Goal: Check status: Check status

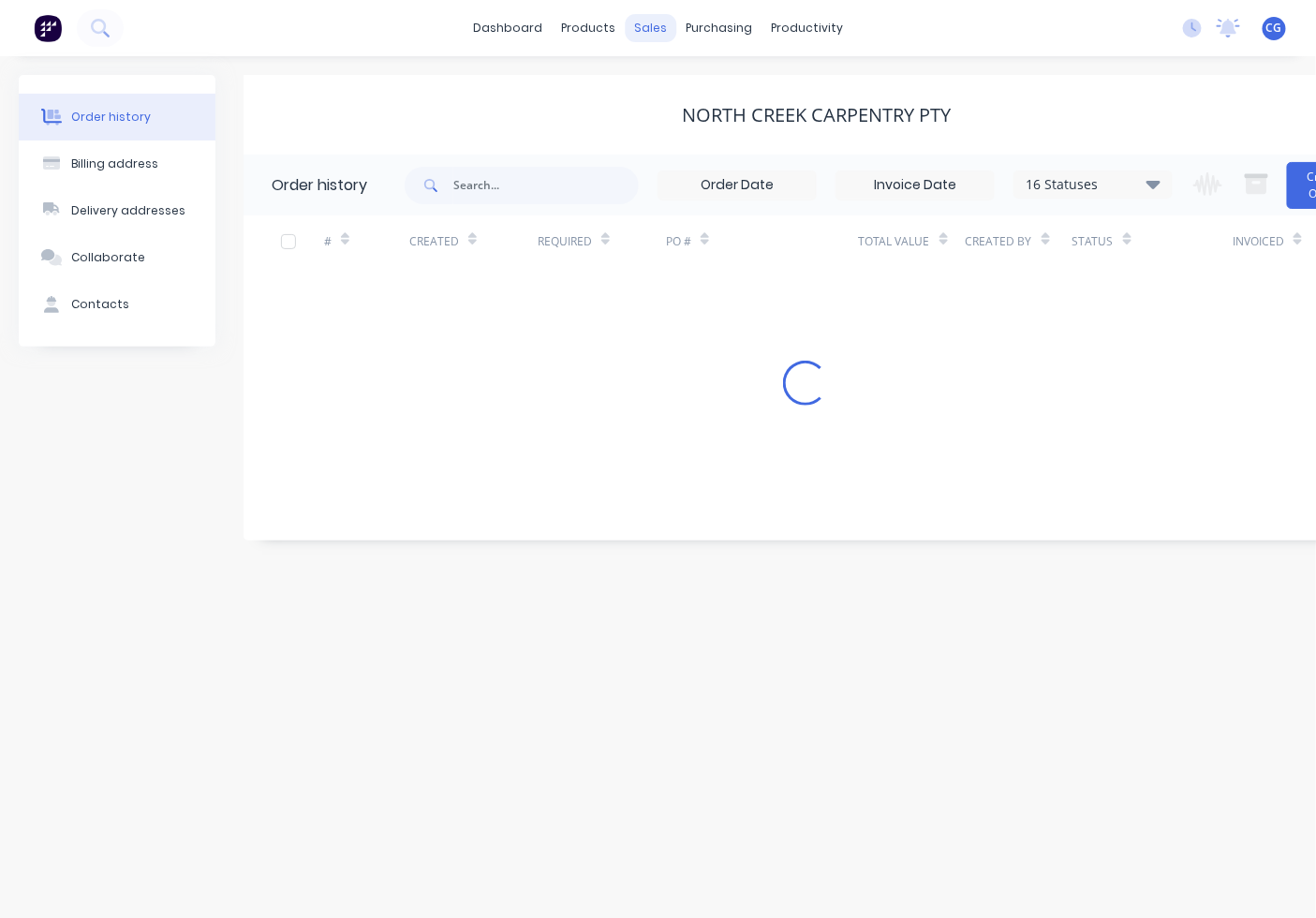
click at [634, 28] on div "sales" at bounding box center [650, 27] width 52 height 28
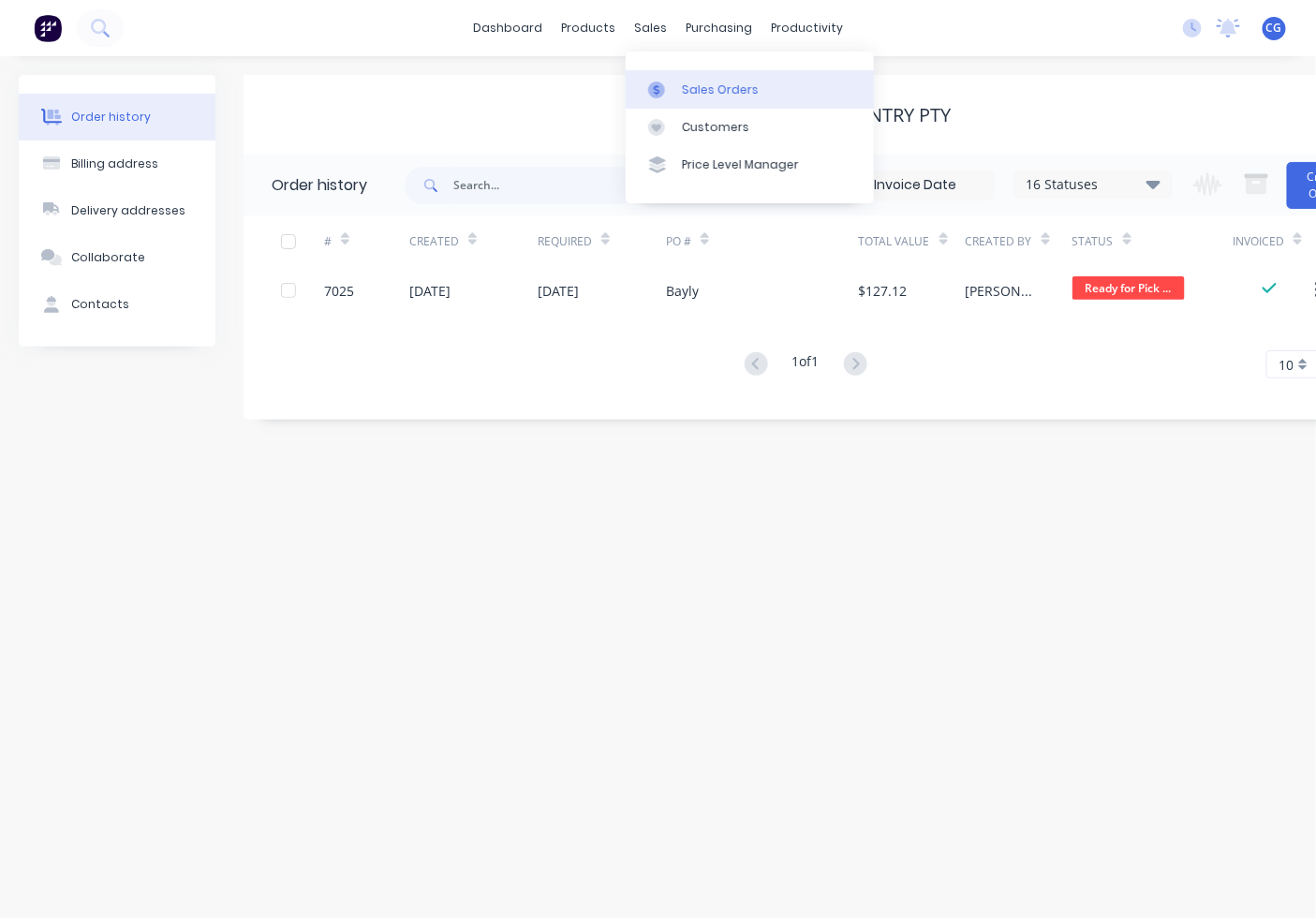
click at [663, 81] on icon at bounding box center [656, 89] width 17 height 17
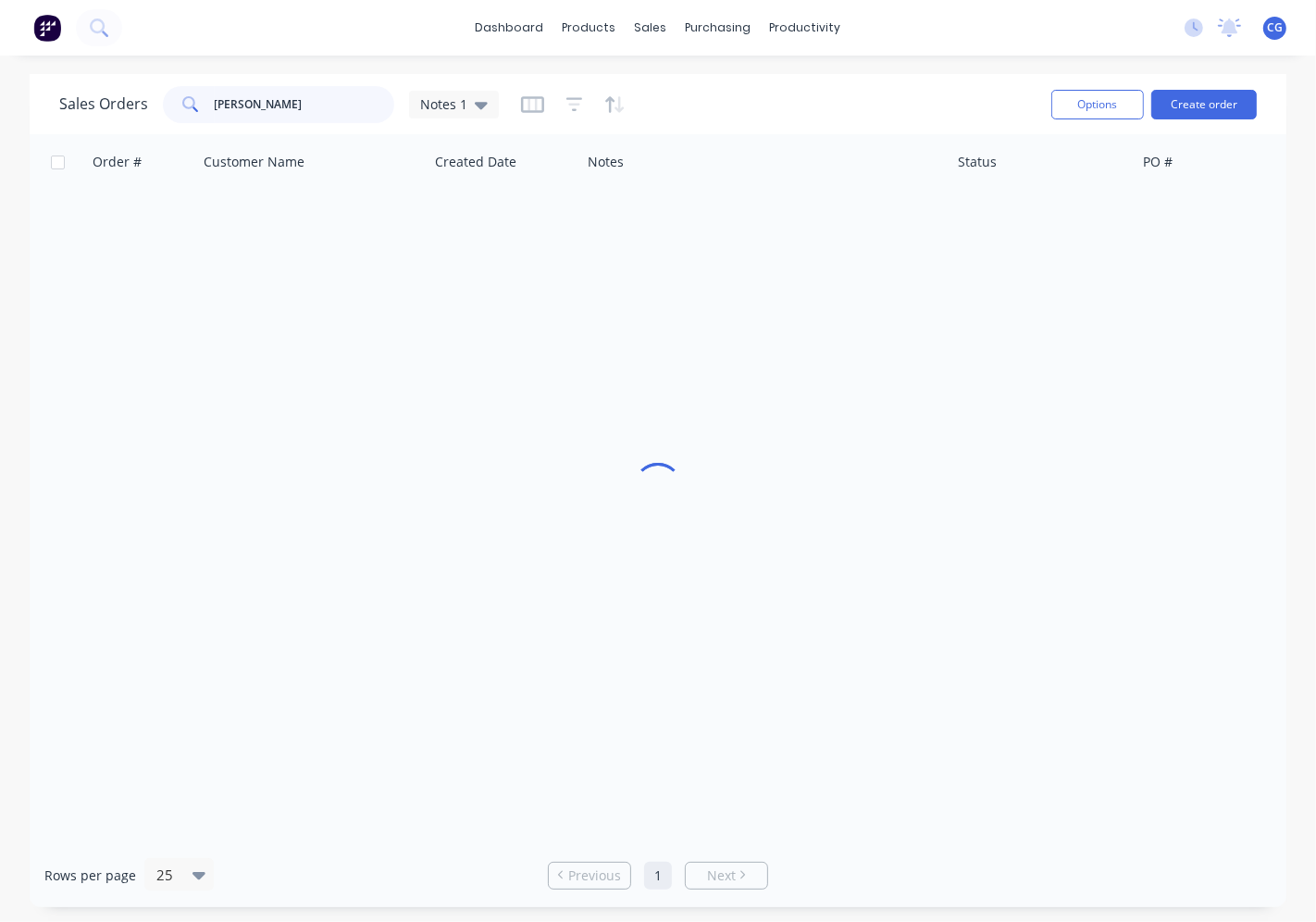
click at [281, 99] on input "[PERSON_NAME]" at bounding box center [305, 105] width 180 height 37
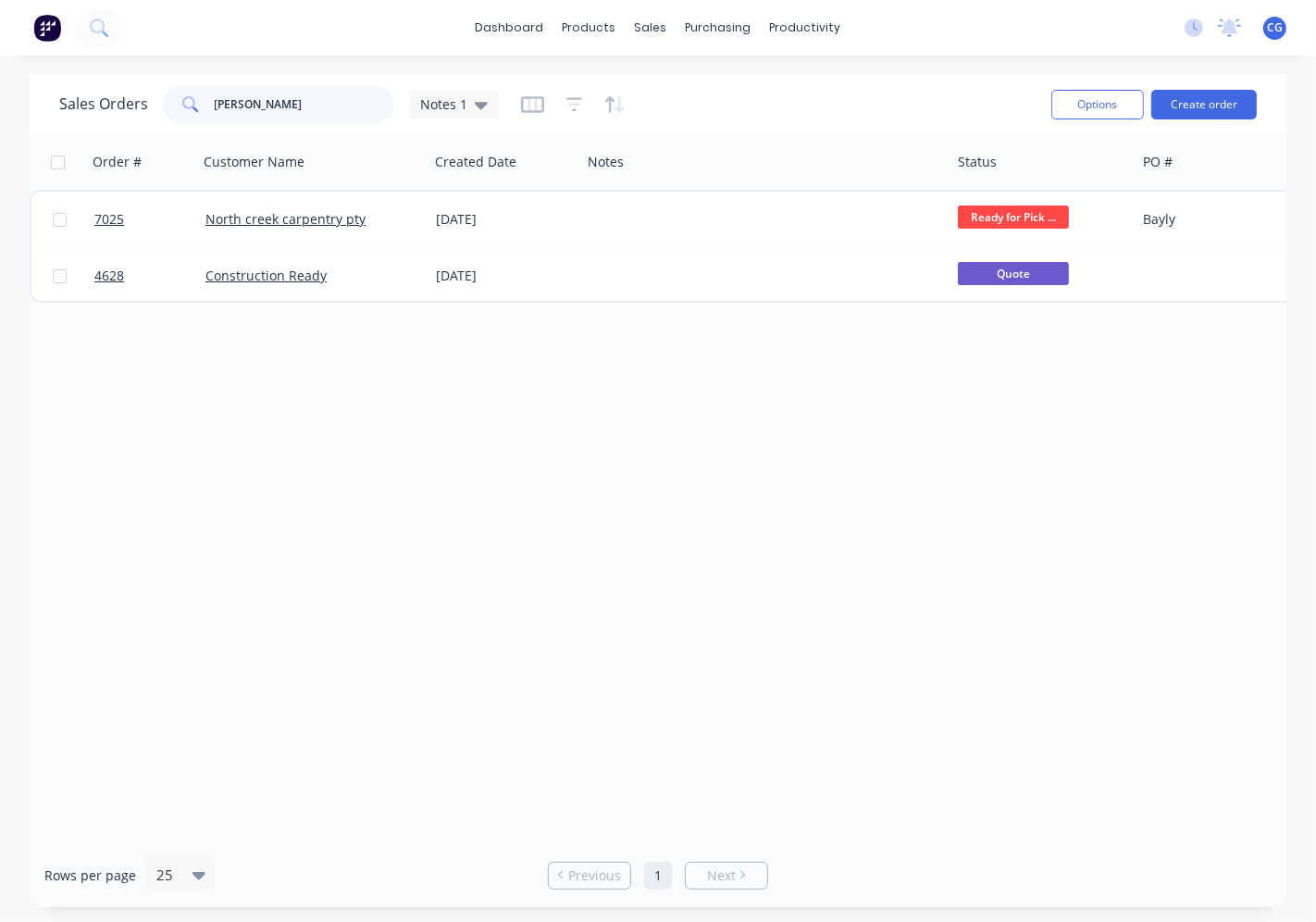
click at [283, 99] on input "[PERSON_NAME]" at bounding box center [305, 105] width 180 height 37
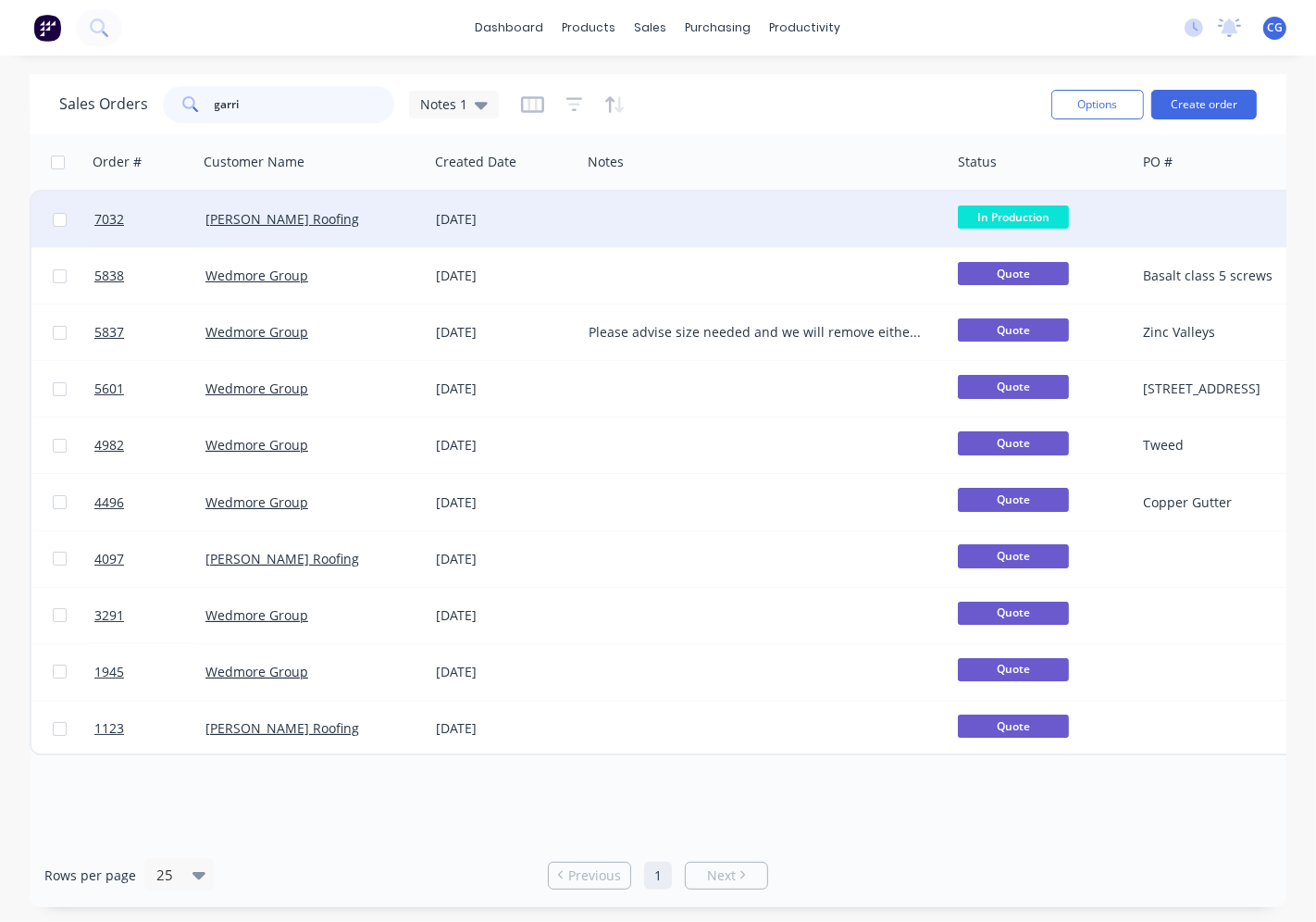
type input "garri"
click at [1048, 199] on div "In Production" at bounding box center [1043, 219] width 185 height 55
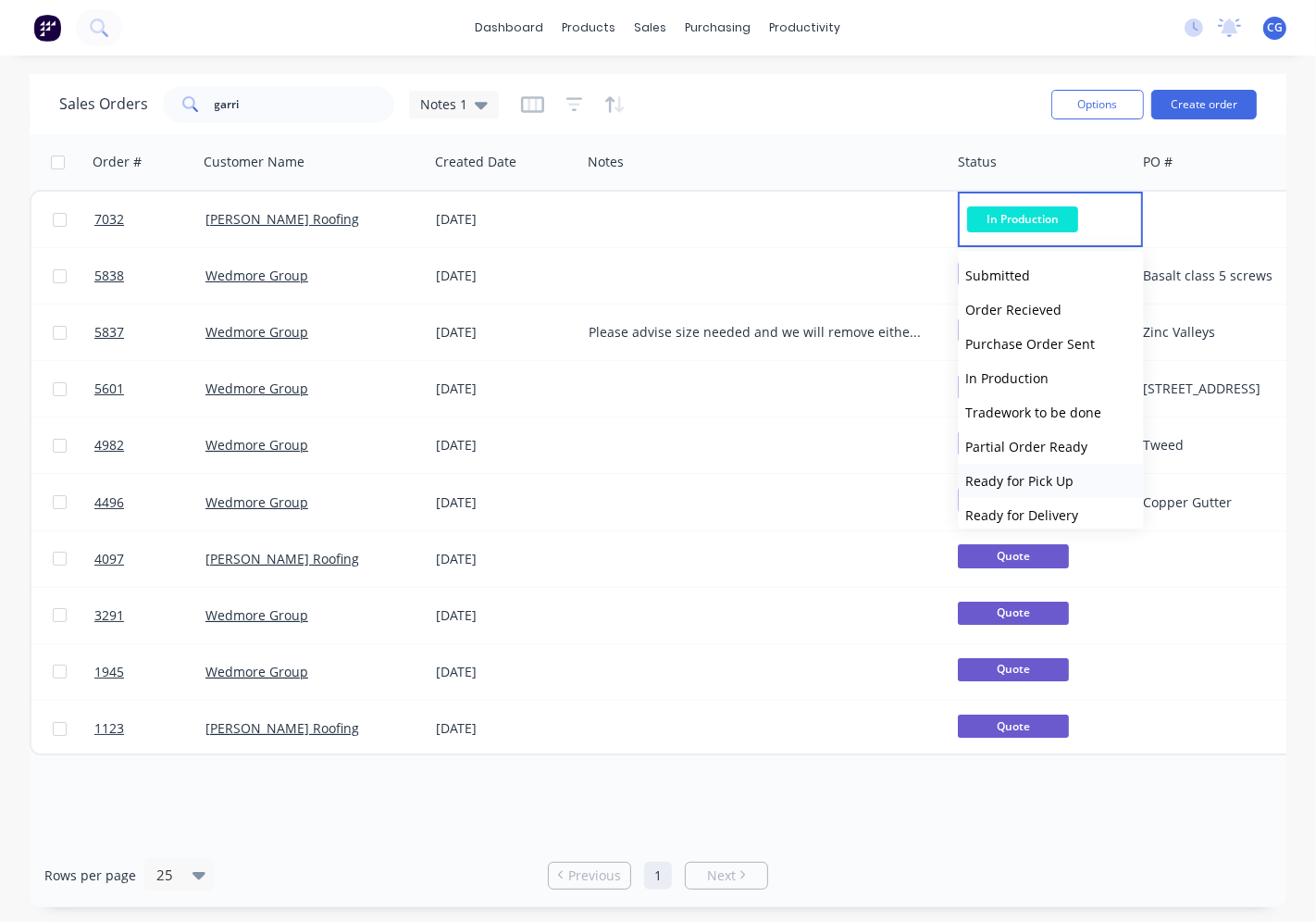
click at [1023, 479] on span "Ready for Pick Up" at bounding box center [1020, 481] width 109 height 17
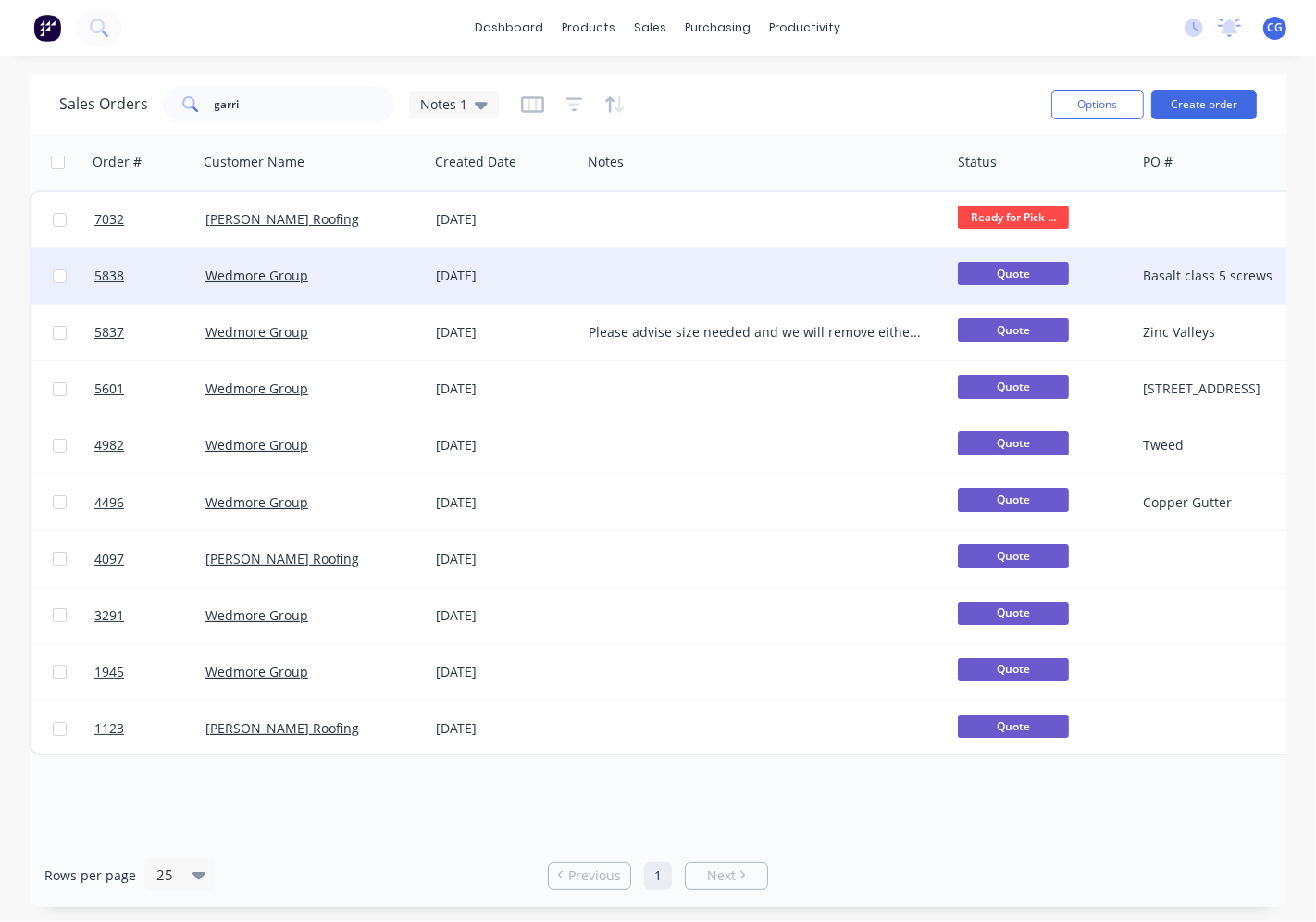
drag, startPoint x: 599, startPoint y: 232, endPoint x: 679, endPoint y: 277, distance: 91.8
click at [598, 235] on div at bounding box center [766, 219] width 369 height 55
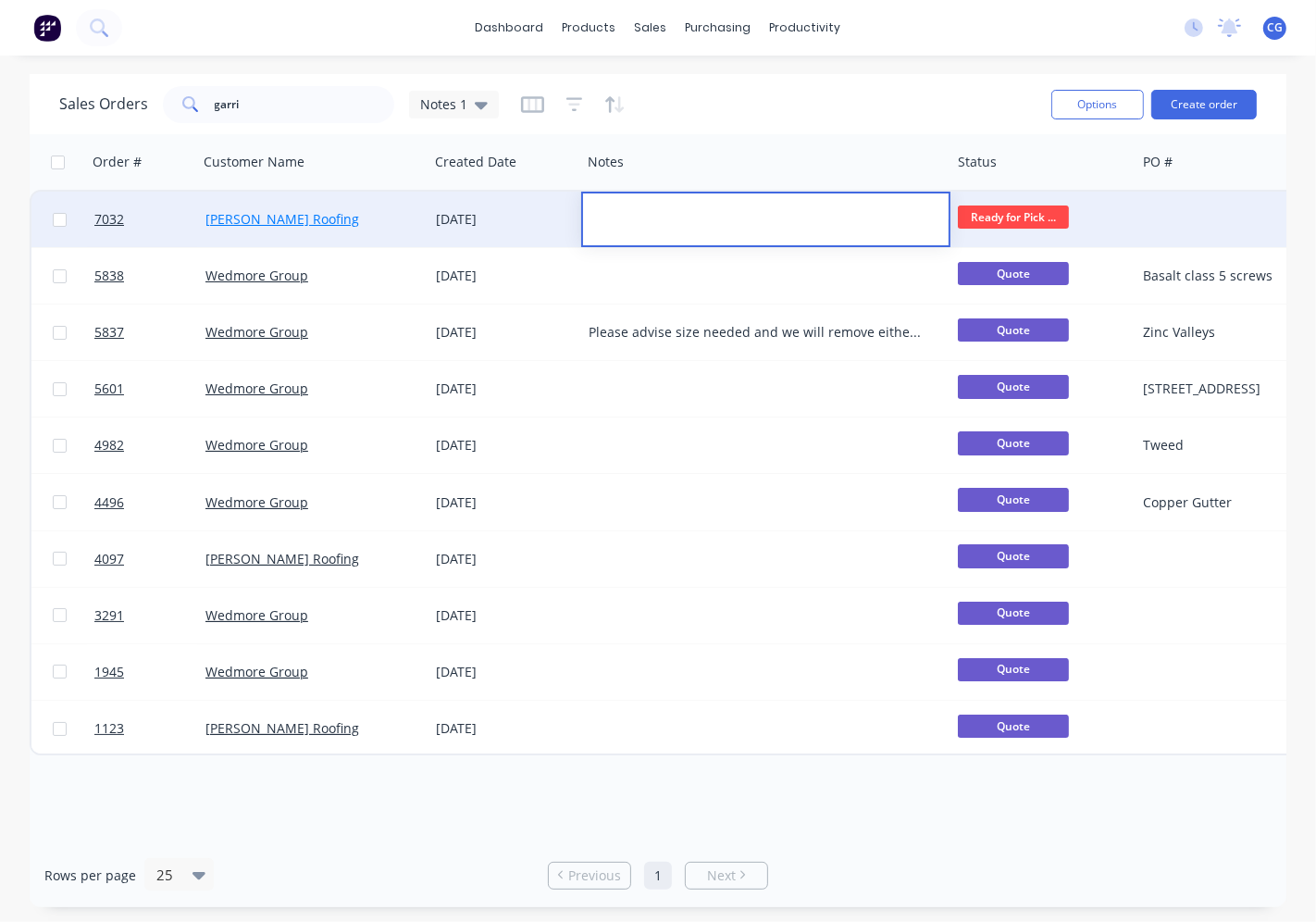
click at [236, 226] on link "[PERSON_NAME] Roofing" at bounding box center [282, 219] width 154 height 17
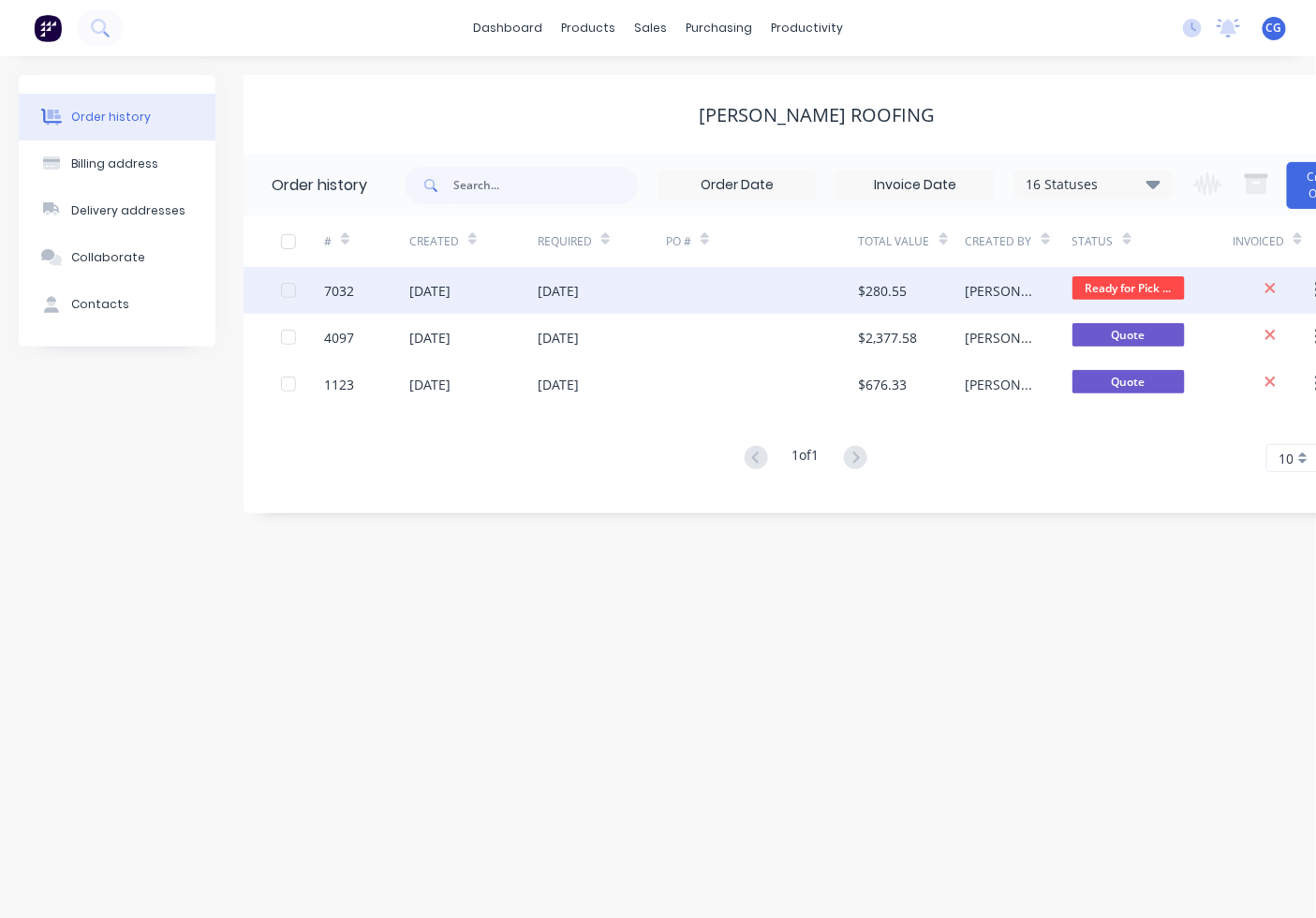
click at [1006, 296] on div "[PERSON_NAME]" at bounding box center [1019, 290] width 107 height 47
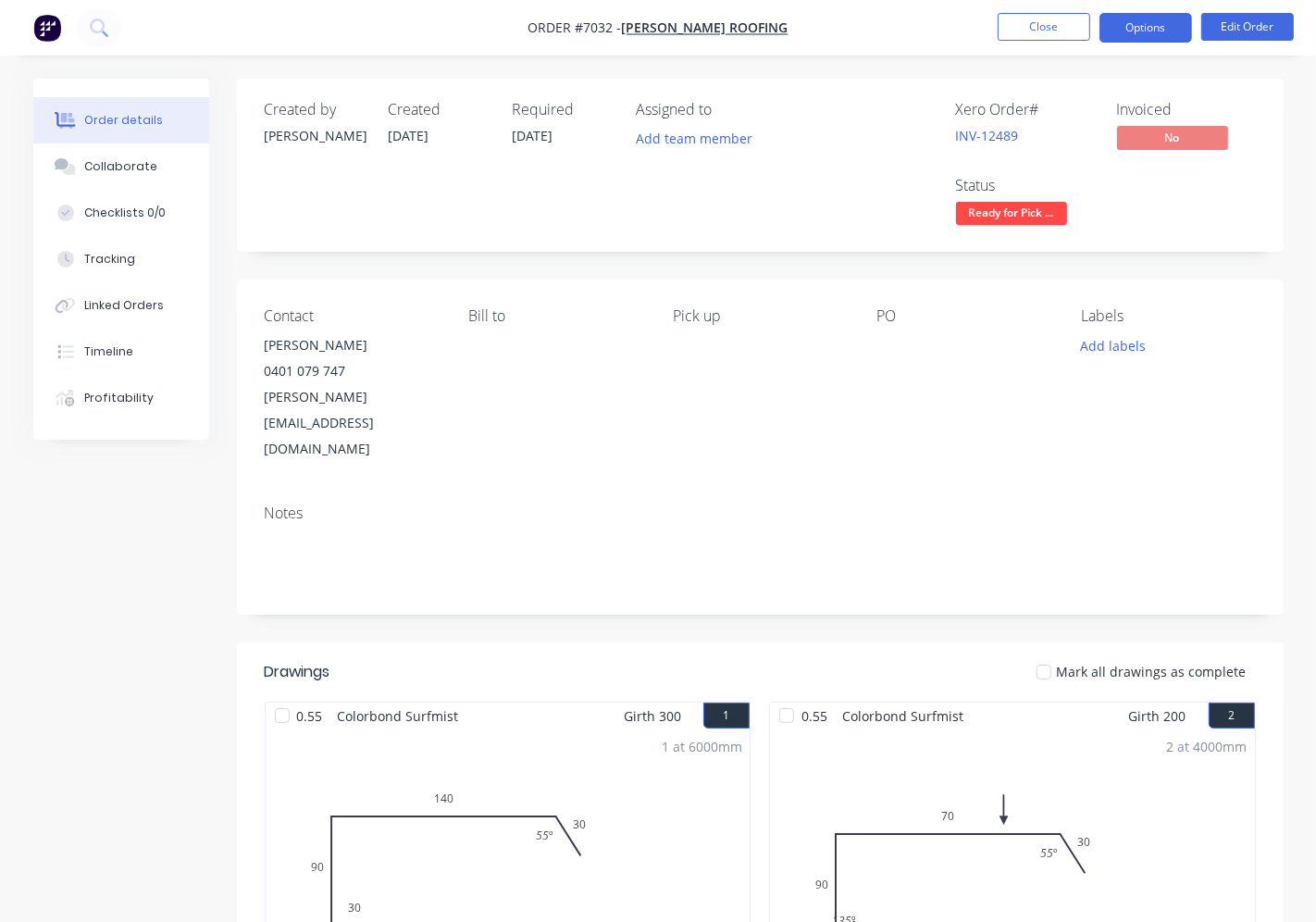
click at [1143, 26] on button "Options" at bounding box center [1145, 27] width 92 height 30
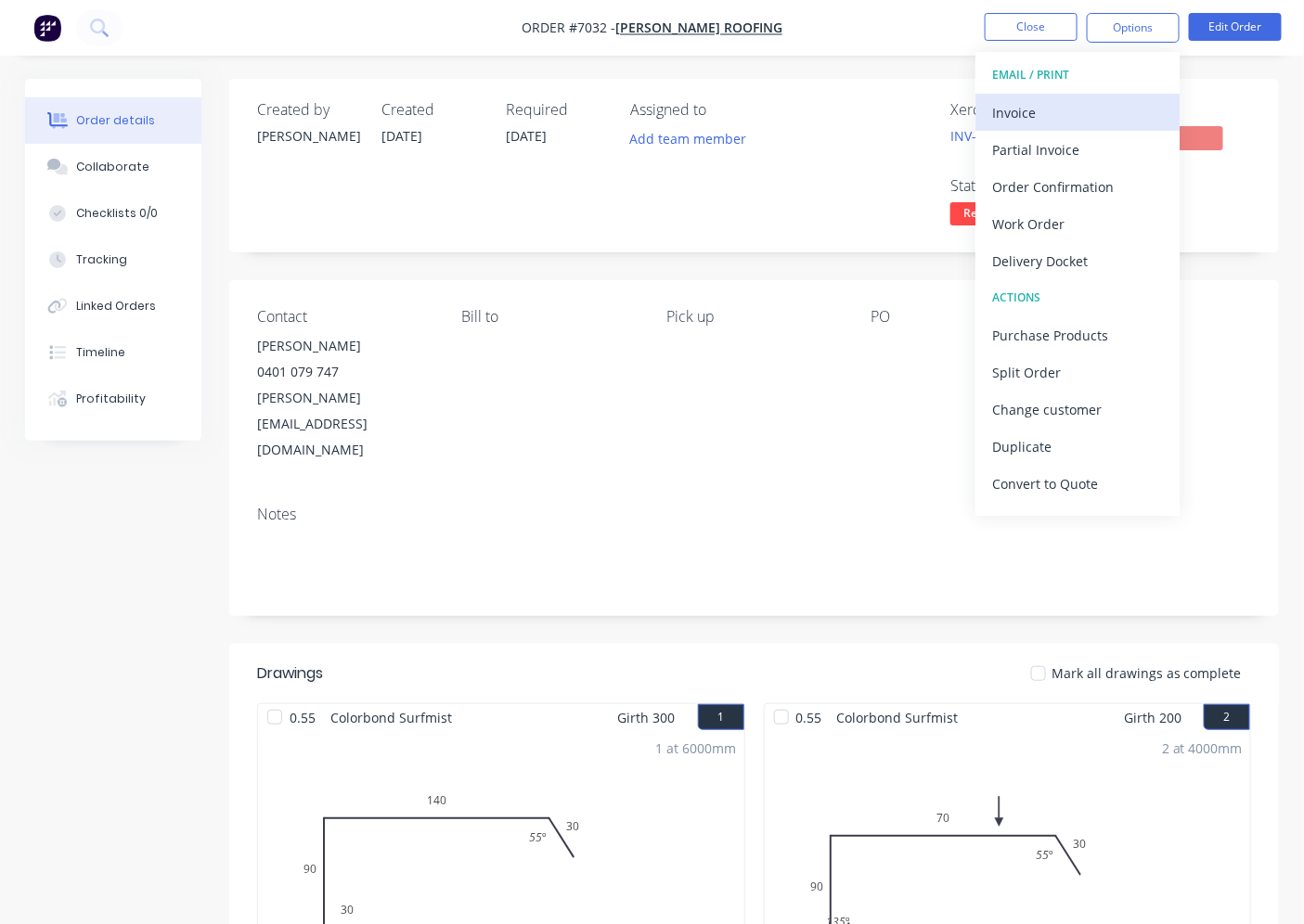
click at [1081, 106] on div "Invoice" at bounding box center [1078, 113] width 171 height 27
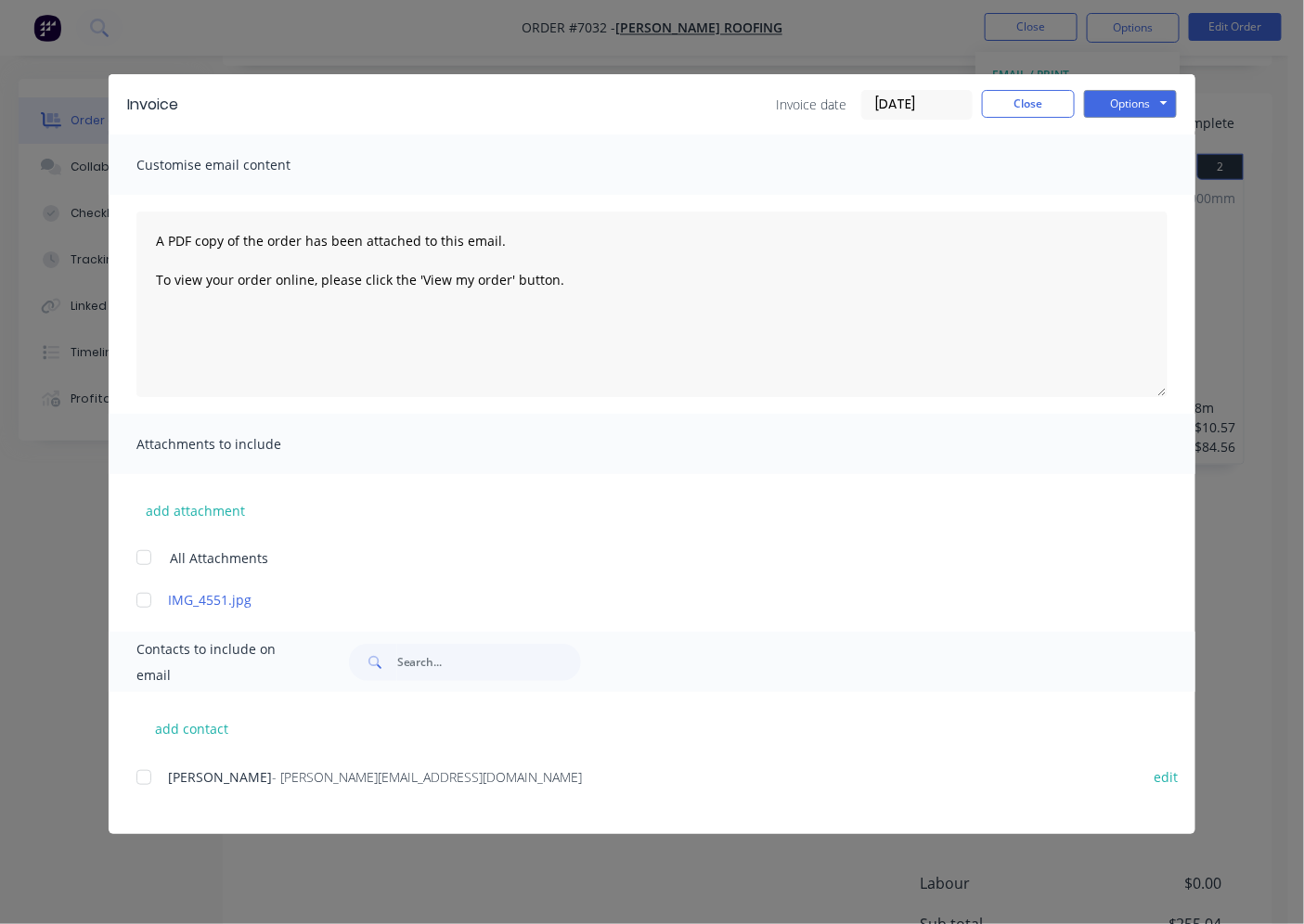
scroll to position [548, 0]
drag, startPoint x: 155, startPoint y: 769, endPoint x: 182, endPoint y: 765, distance: 27.3
click at [154, 771] on div at bounding box center [144, 777] width 37 height 37
click at [1111, 86] on div "Invoice Invoice date [DATE] Close Options Preview Print Email" at bounding box center [652, 104] width 1086 height 60
click at [1115, 99] on button "Options" at bounding box center [1129, 104] width 92 height 28
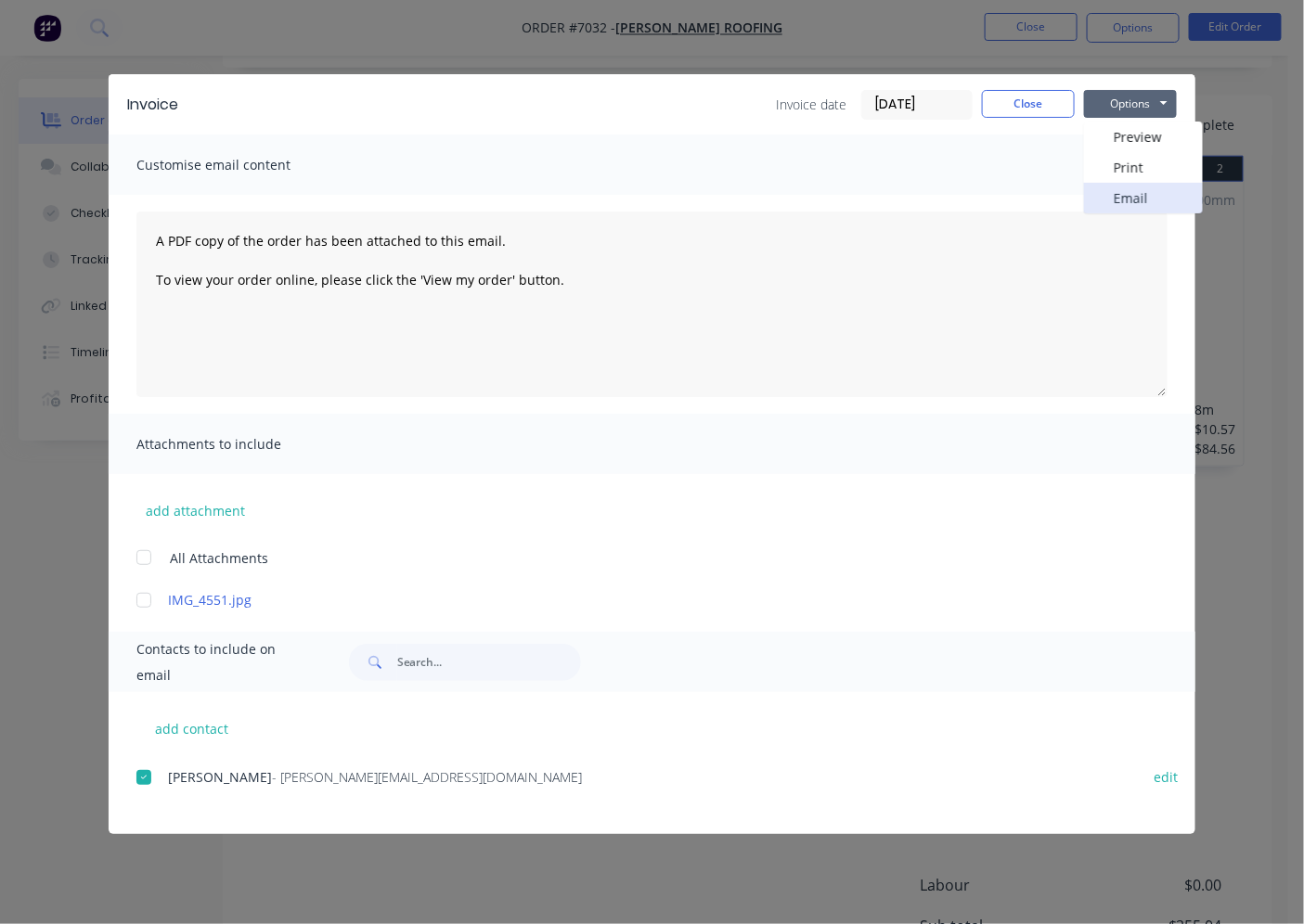
click at [1125, 183] on button "Email" at bounding box center [1143, 198] width 119 height 31
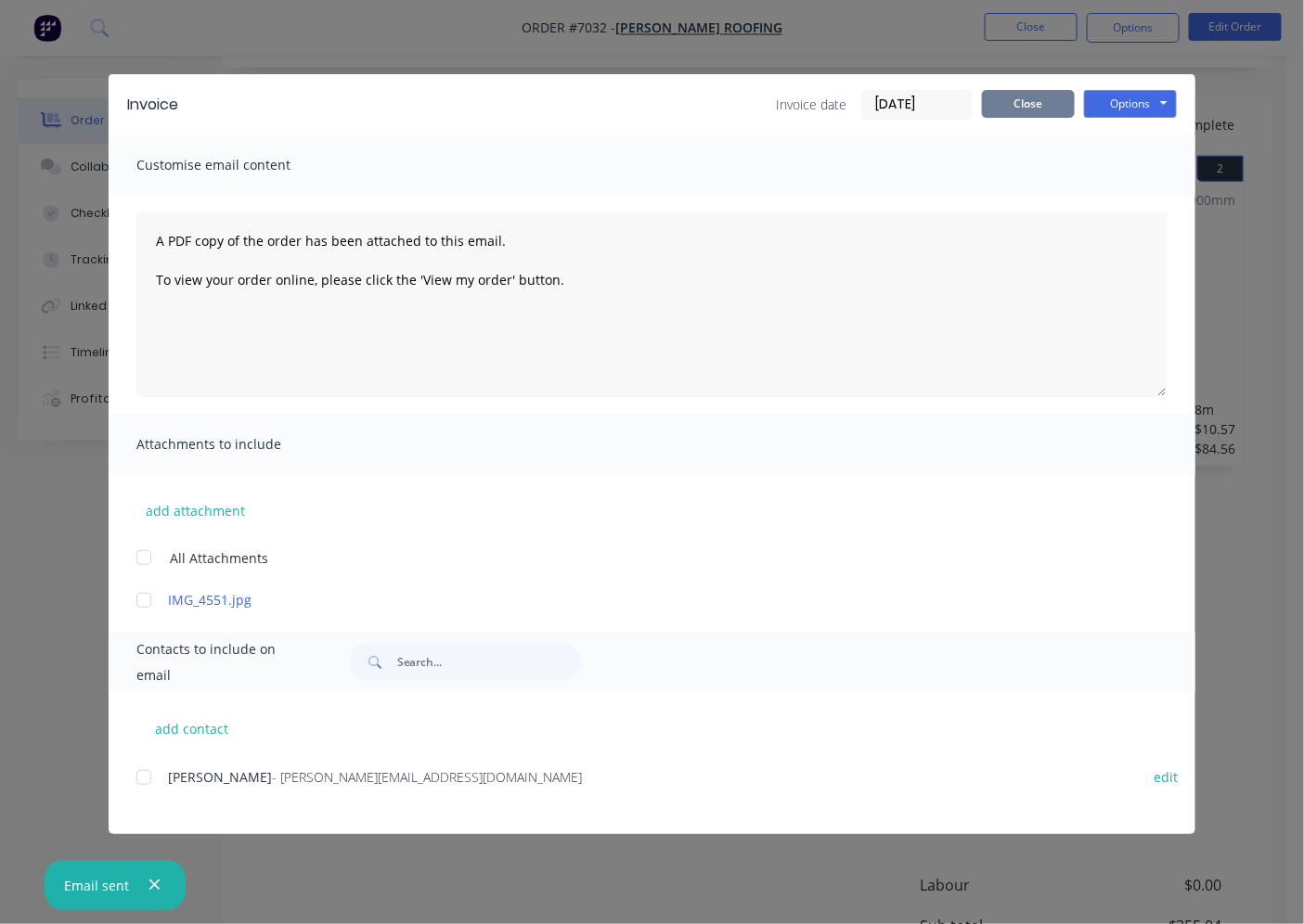
click at [1036, 115] on button "Close" at bounding box center [1027, 104] width 92 height 28
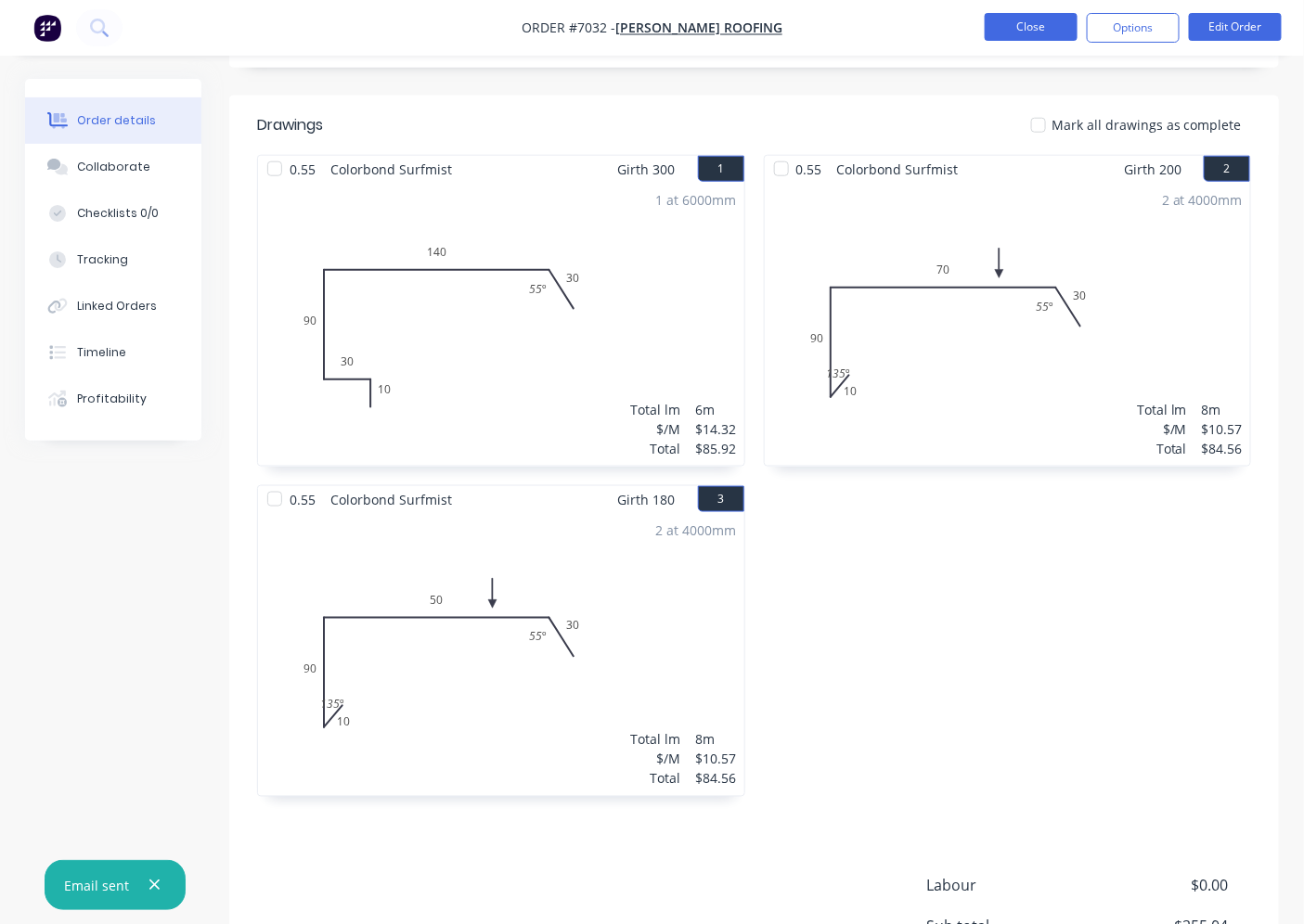
click at [1043, 31] on button "Close" at bounding box center [1030, 26] width 92 height 28
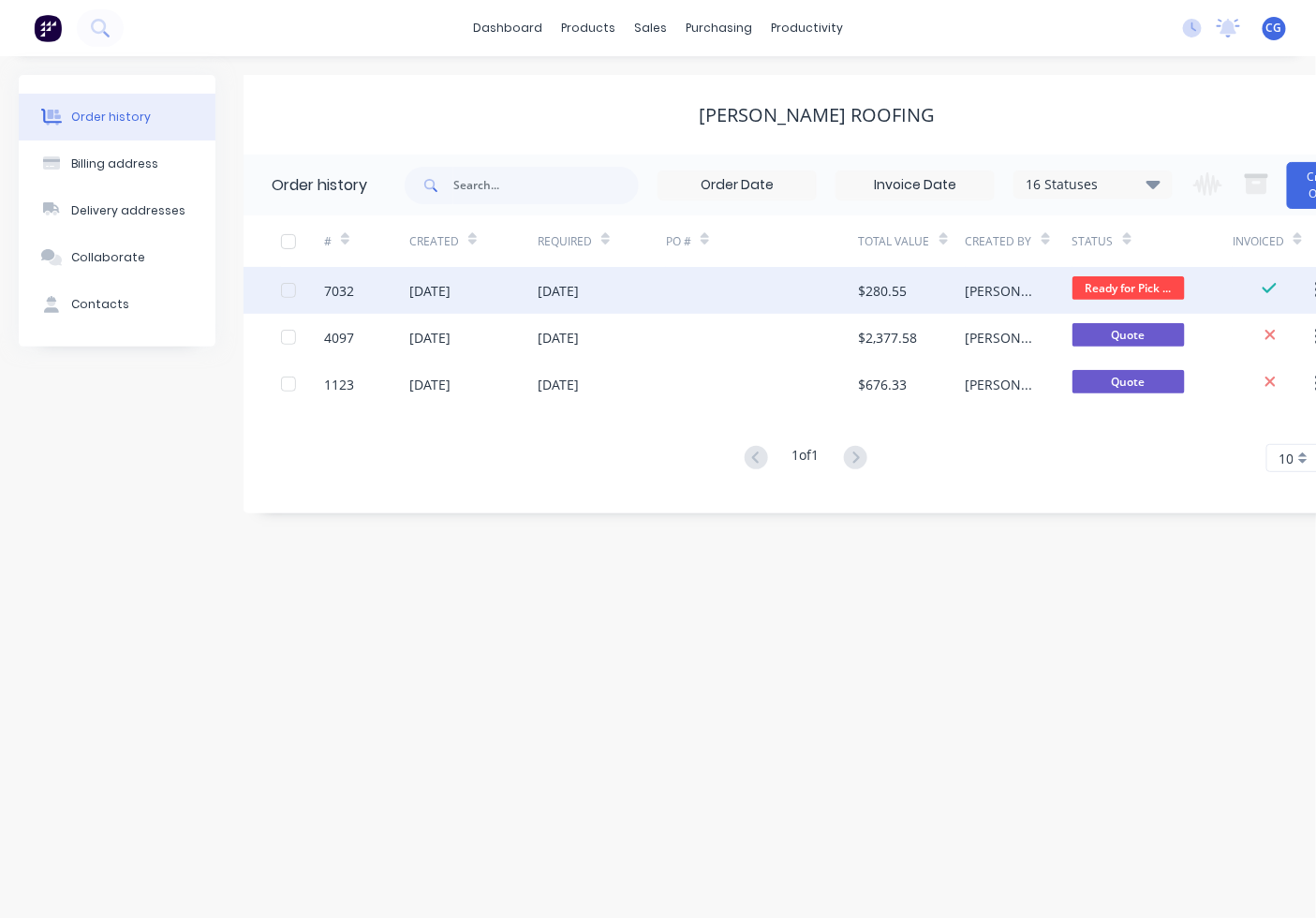
click at [648, 295] on div "[DATE]" at bounding box center [601, 290] width 128 height 47
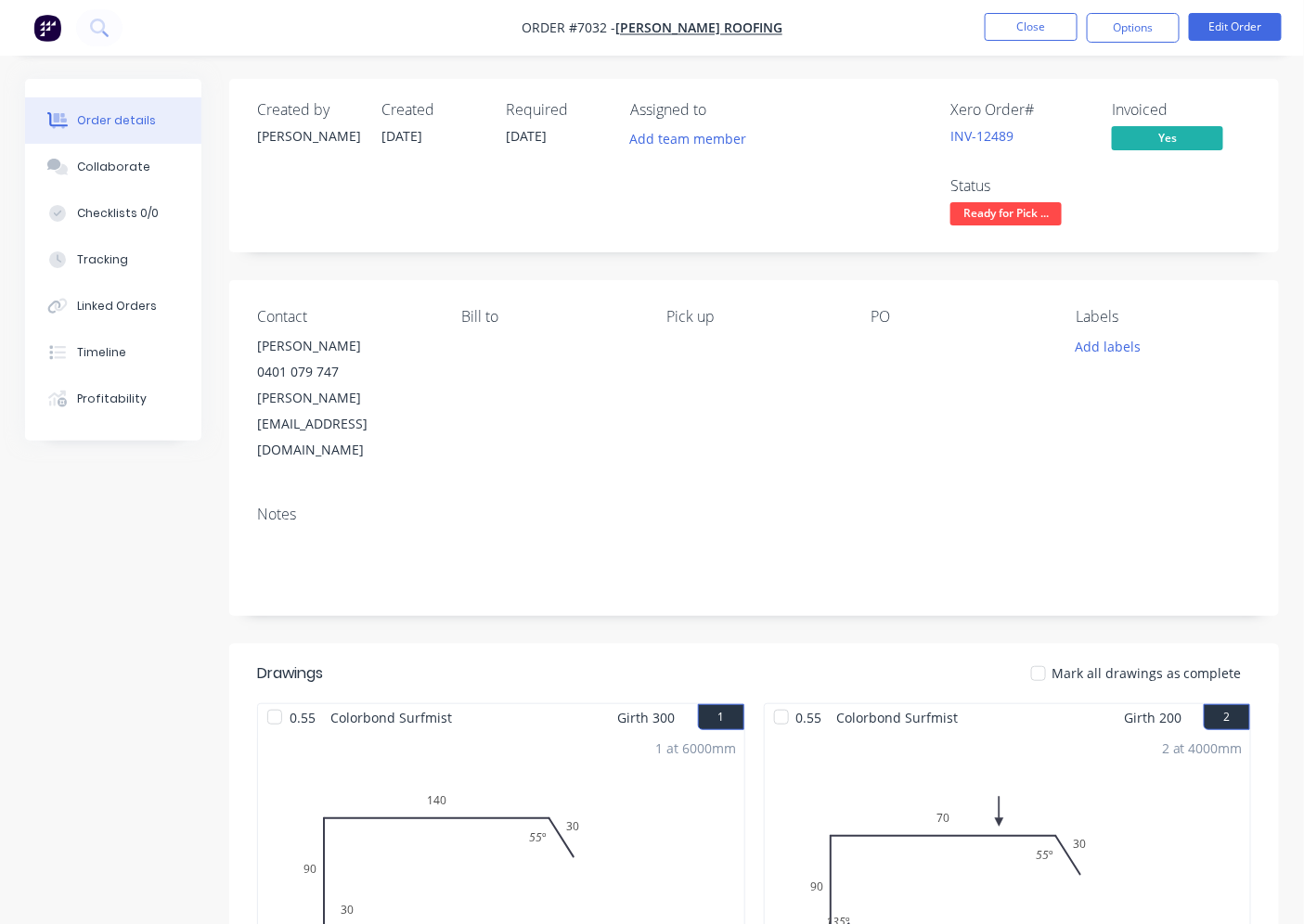
click at [1049, 655] on div at bounding box center [1039, 673] width 37 height 37
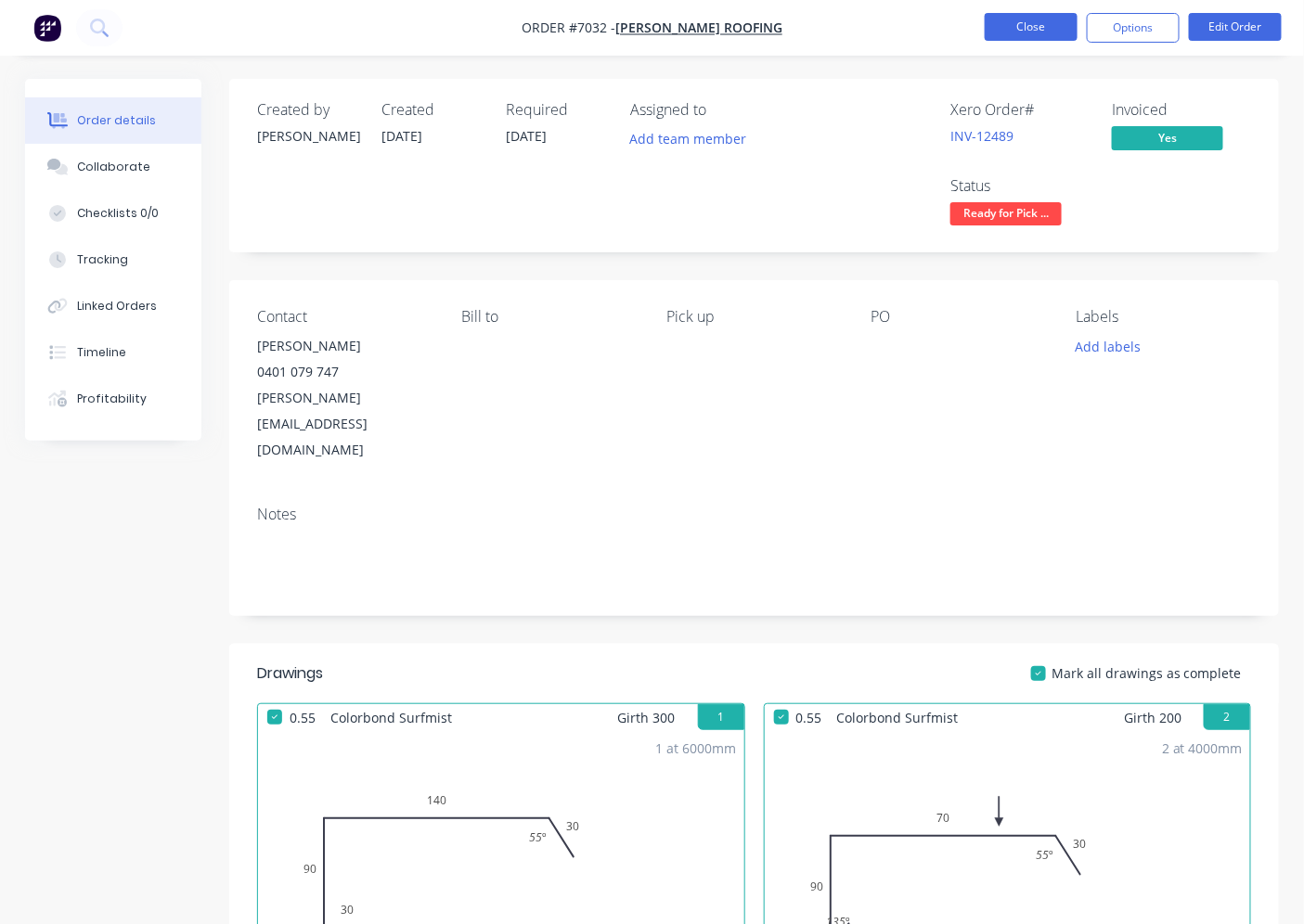
click at [1055, 30] on button "Close" at bounding box center [1030, 26] width 92 height 28
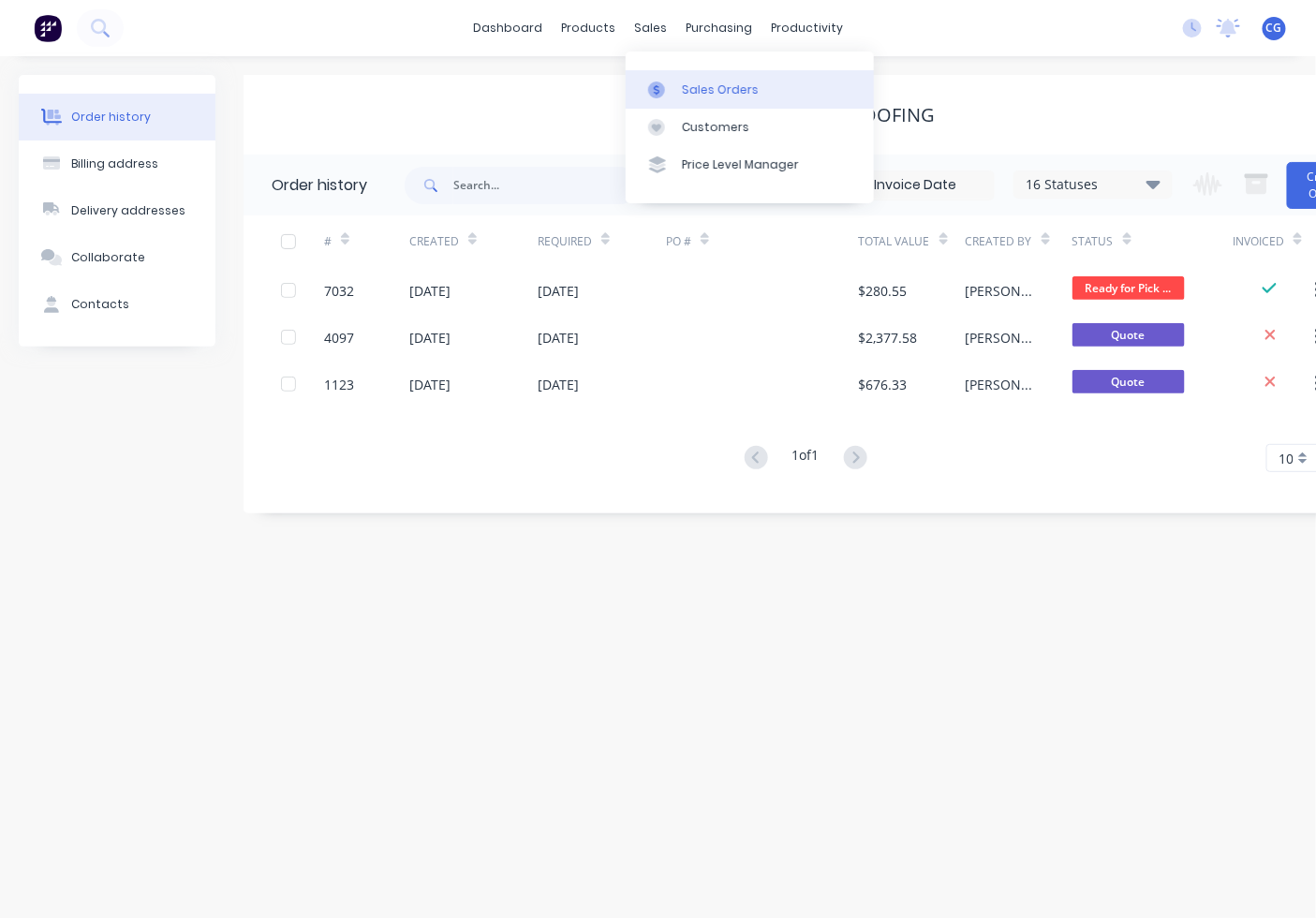
drag, startPoint x: 647, startPoint y: 33, endPoint x: 655, endPoint y: 72, distance: 39.8
click at [648, 34] on div "sales" at bounding box center [650, 27] width 52 height 28
click at [676, 75] on link "Sales Orders" at bounding box center [749, 89] width 248 height 37
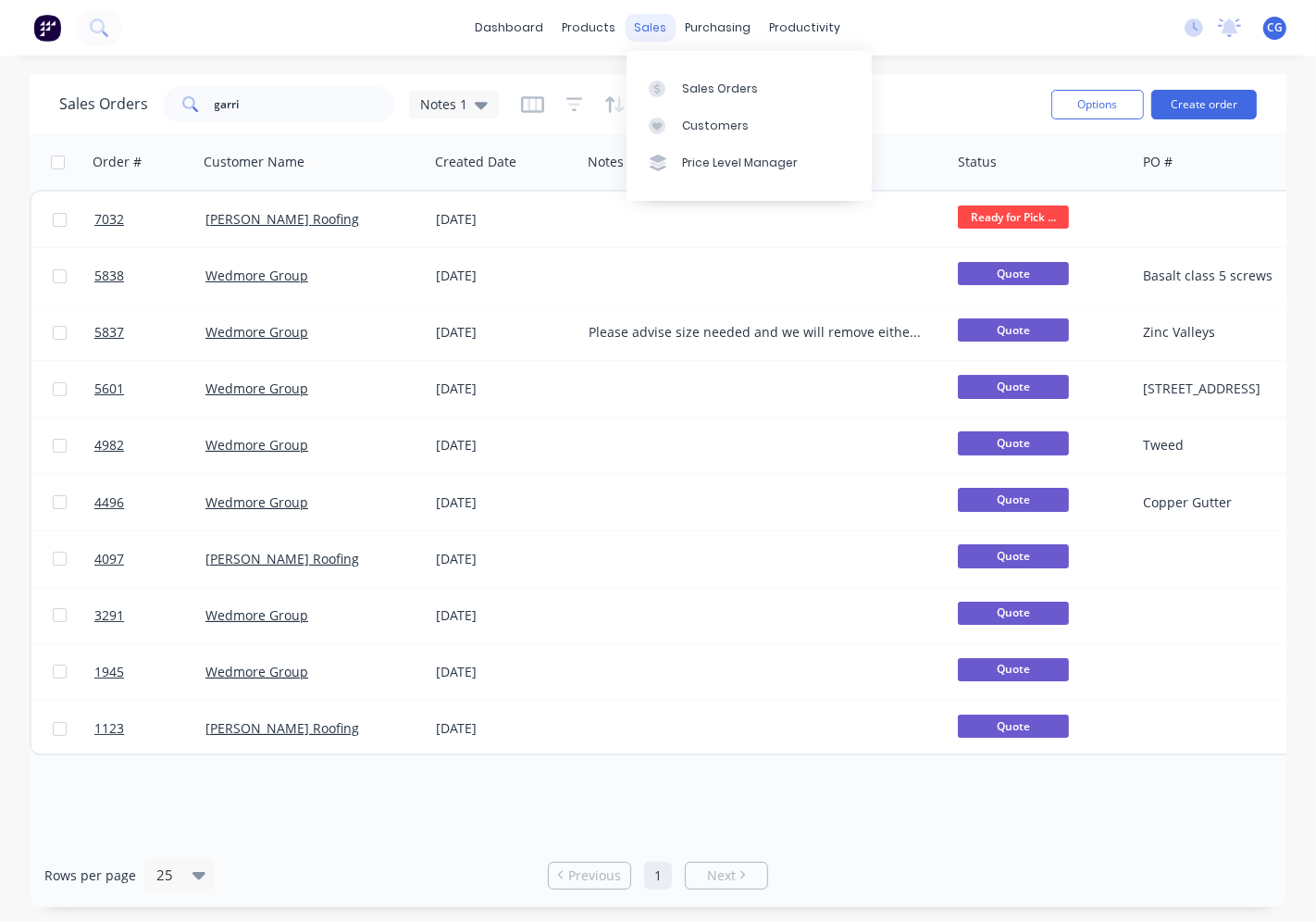
click at [651, 26] on div "sales" at bounding box center [651, 27] width 51 height 28
click at [678, 79] on link "Sales Orders" at bounding box center [749, 88] width 245 height 37
click at [298, 97] on input "garri" at bounding box center [305, 105] width 180 height 37
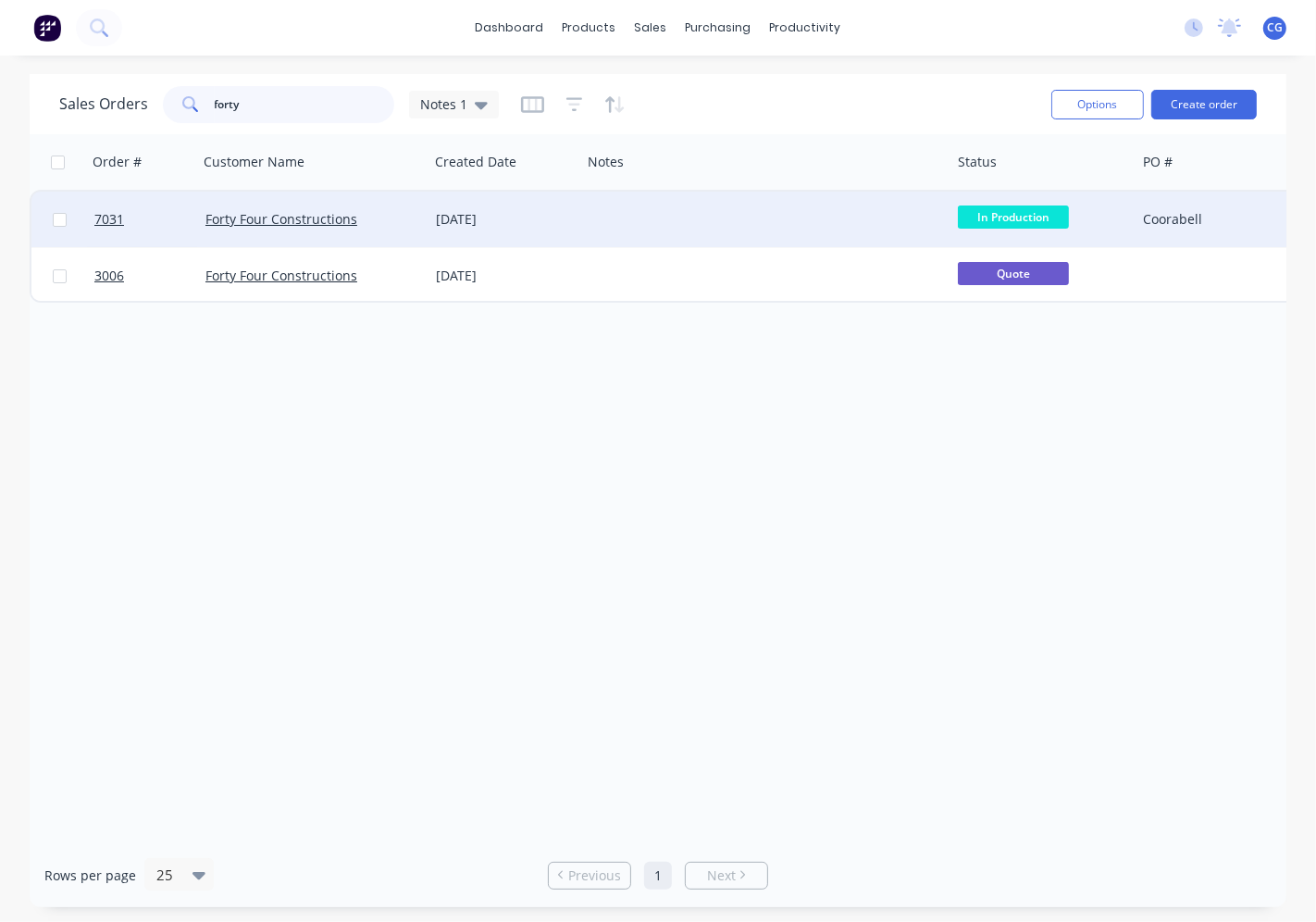
type input "forty"
click at [306, 207] on div "Forty Four Constructions" at bounding box center [313, 219] width 231 height 55
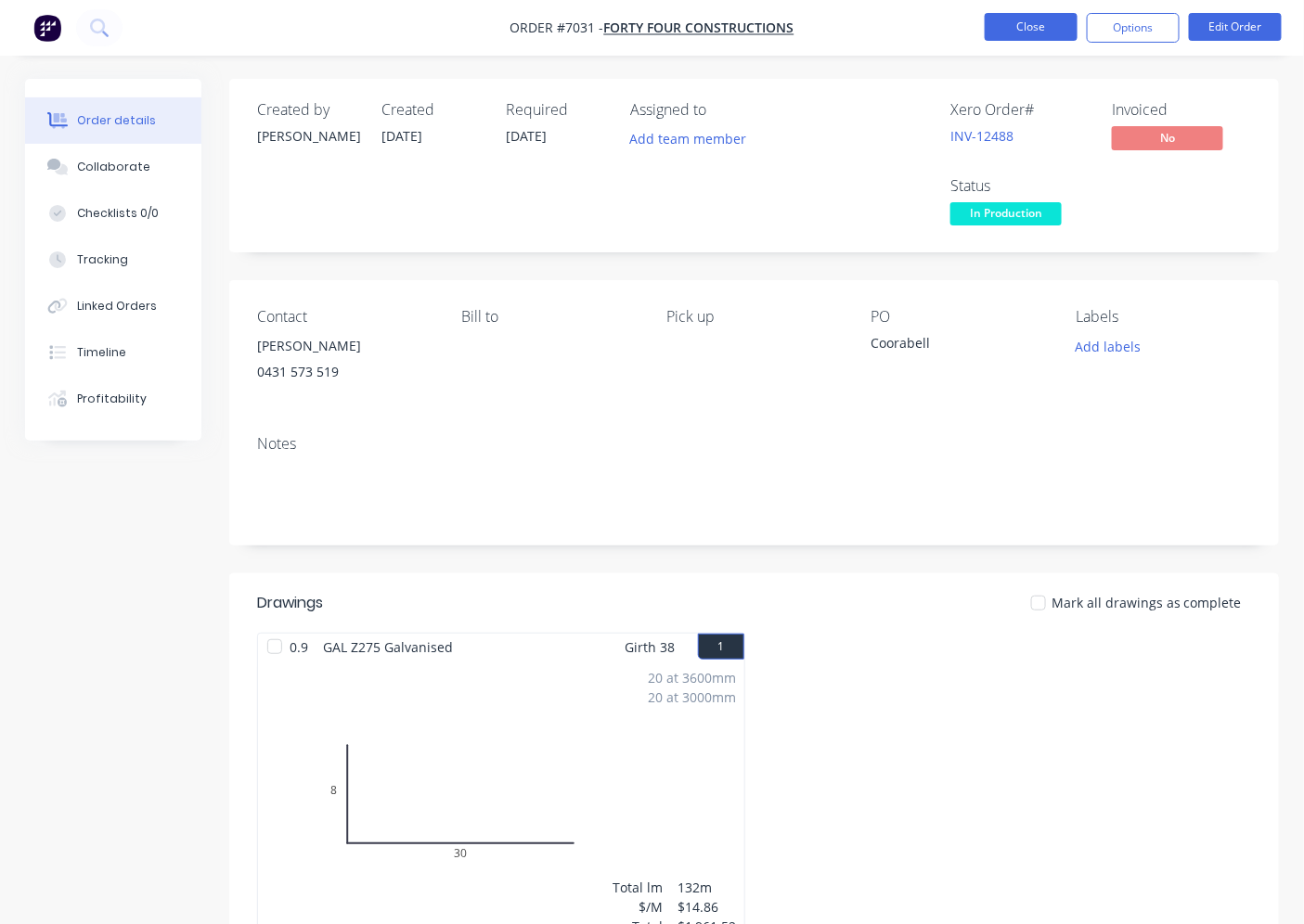
click at [1018, 28] on button "Close" at bounding box center [1030, 26] width 92 height 28
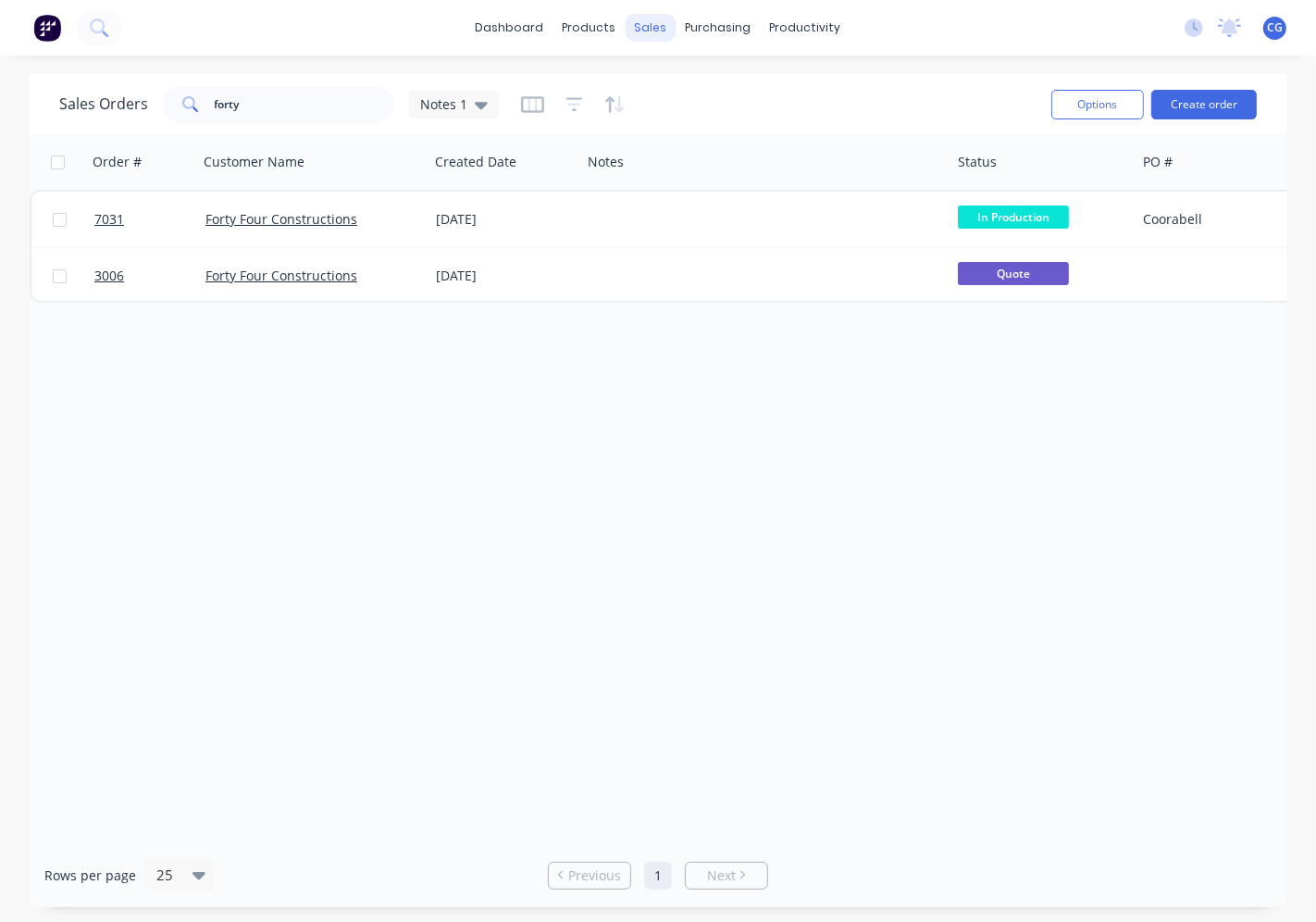
drag, startPoint x: 639, startPoint y: 23, endPoint x: 651, endPoint y: 38, distance: 19.2
click at [640, 25] on div "sales" at bounding box center [651, 27] width 51 height 28
click at [301, 109] on input "forty" at bounding box center [305, 105] width 180 height 37
click at [300, 109] on input "forty" at bounding box center [305, 105] width 180 height 37
click at [299, 109] on input "forty" at bounding box center [305, 105] width 180 height 37
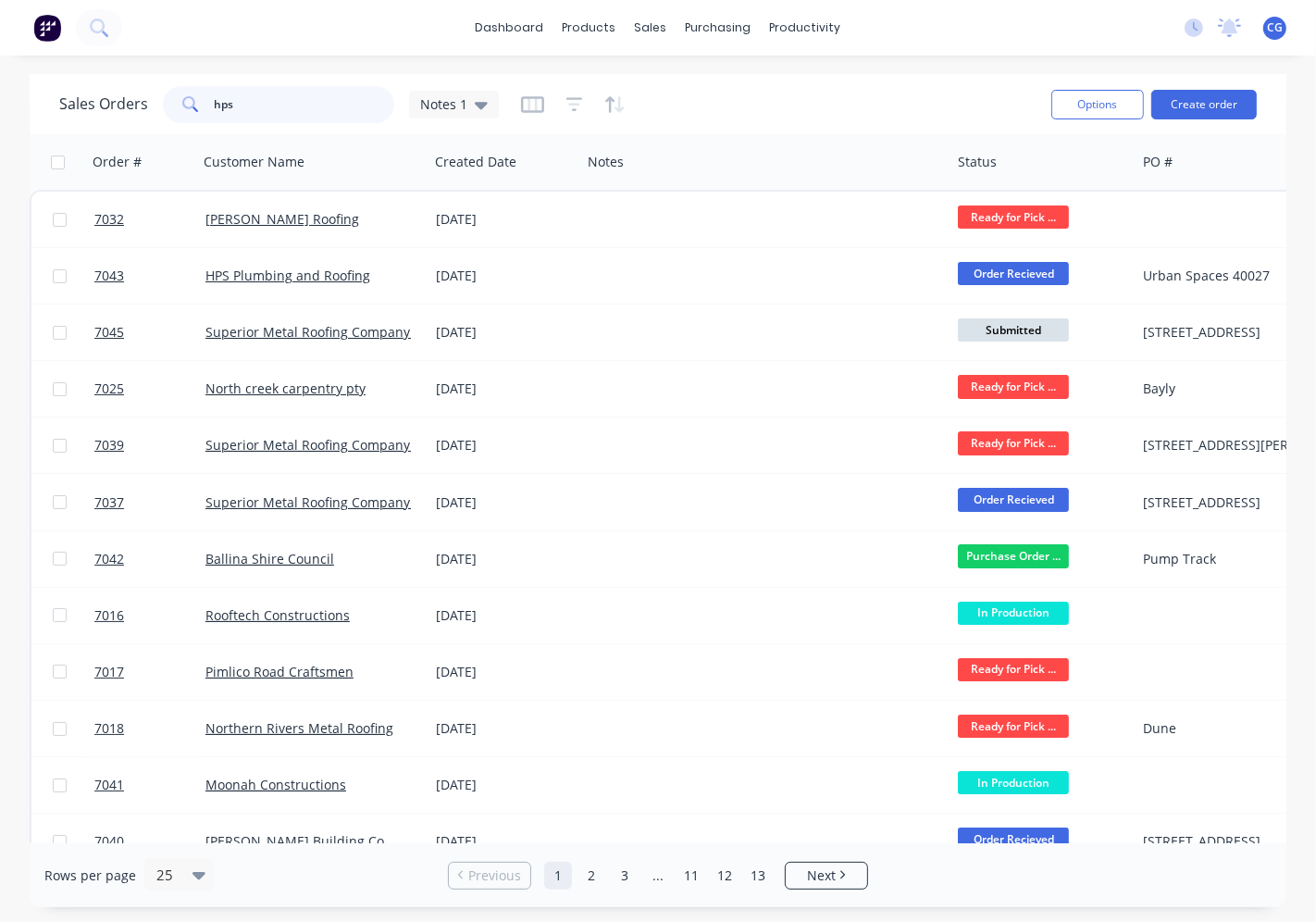
type input "hps"
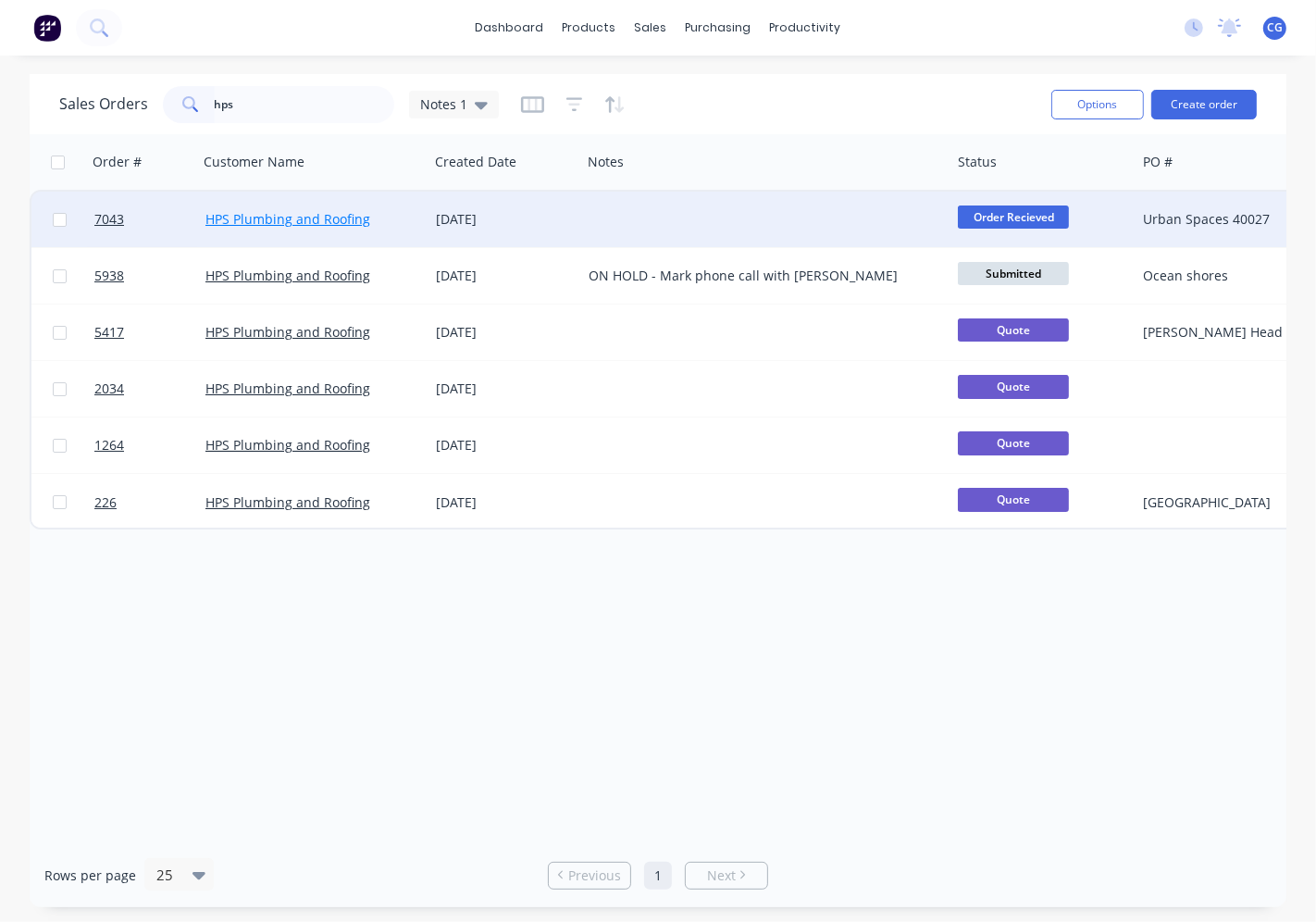
click at [315, 218] on link "HPS Plumbing and Roofing" at bounding box center [288, 219] width 165 height 17
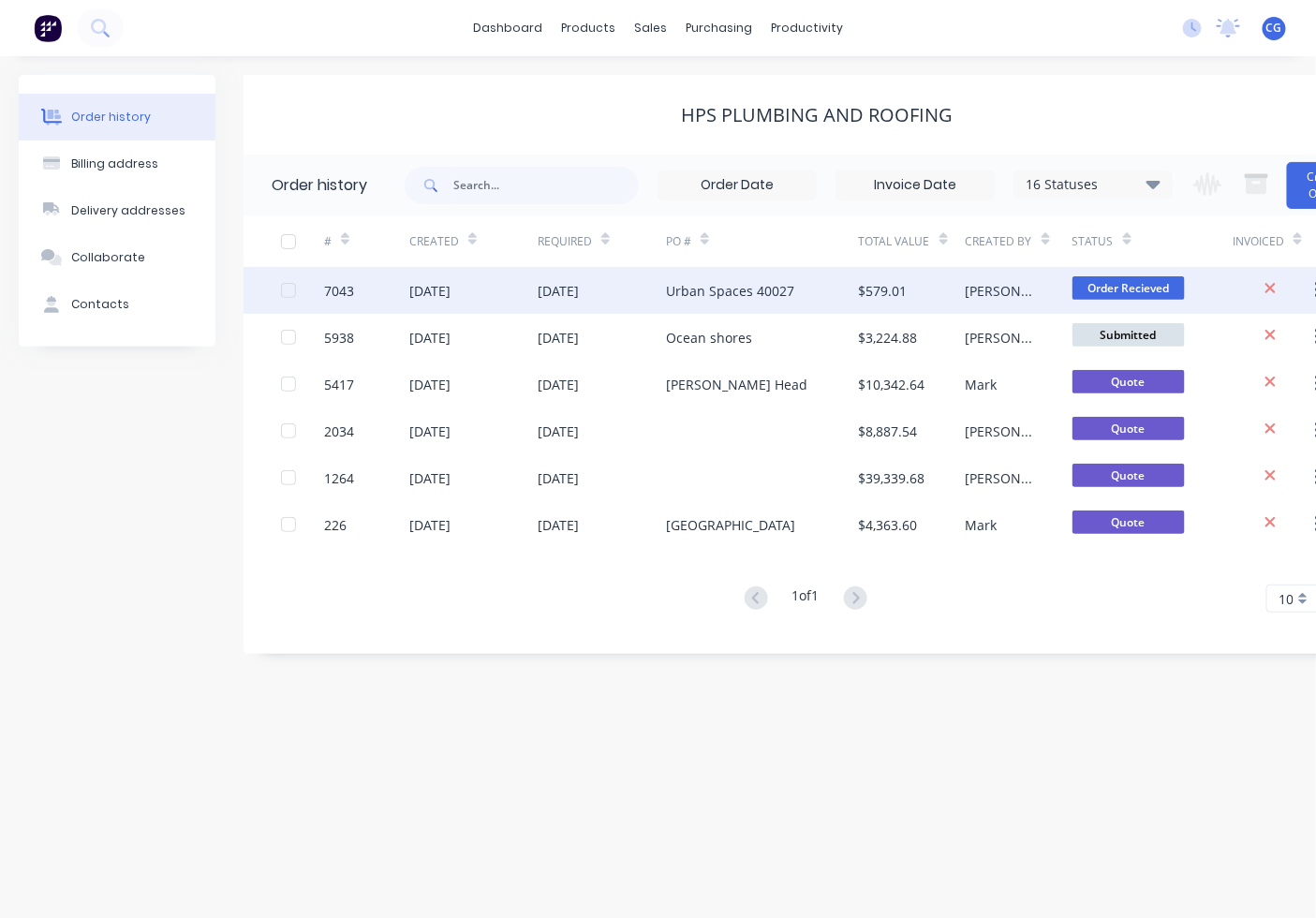
click at [579, 290] on div "[DATE]" at bounding box center [558, 290] width 41 height 20
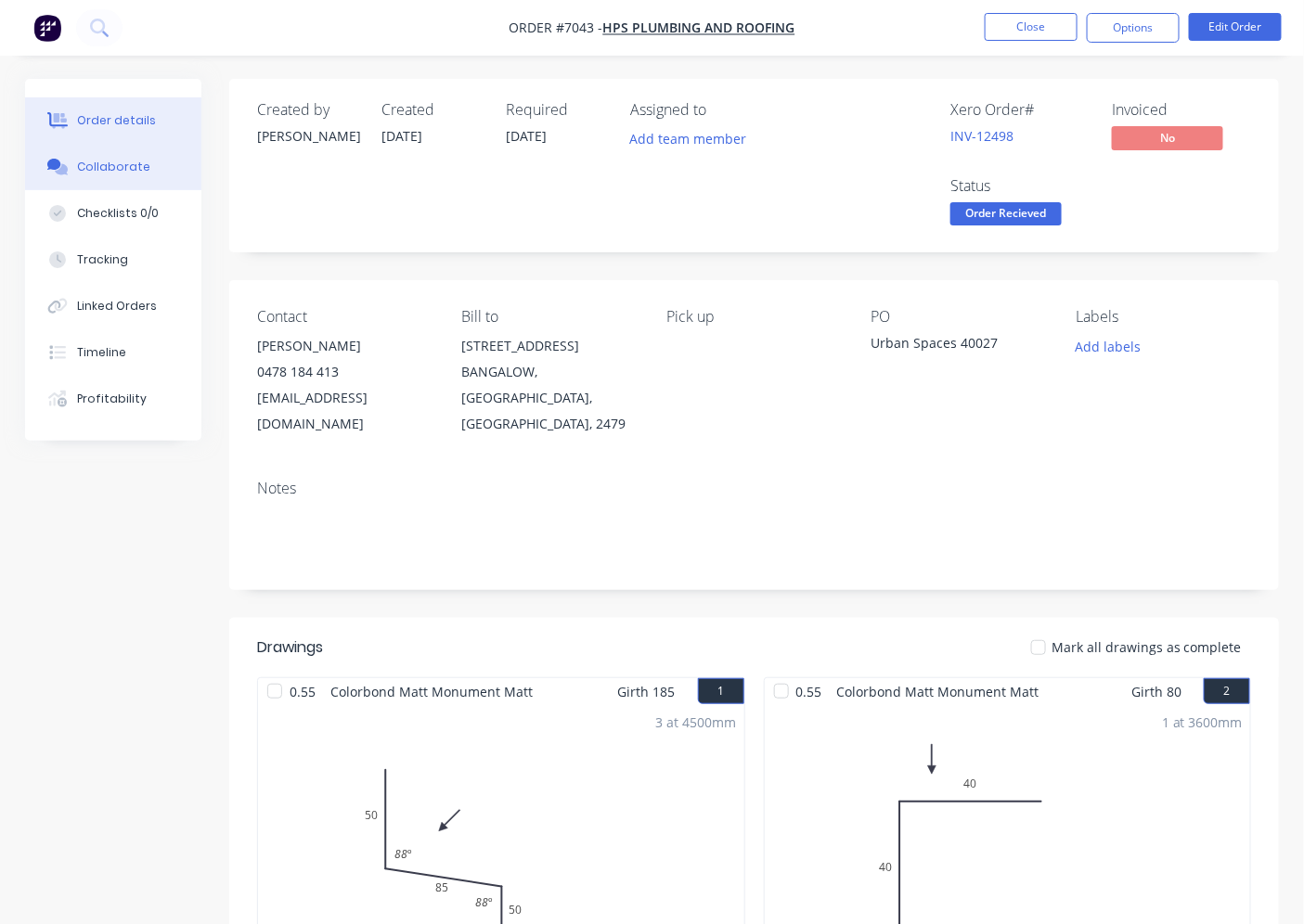
drag, startPoint x: 104, startPoint y: 163, endPoint x: 114, endPoint y: 178, distance: 18.0
click at [110, 172] on div "Collaborate" at bounding box center [113, 166] width 73 height 17
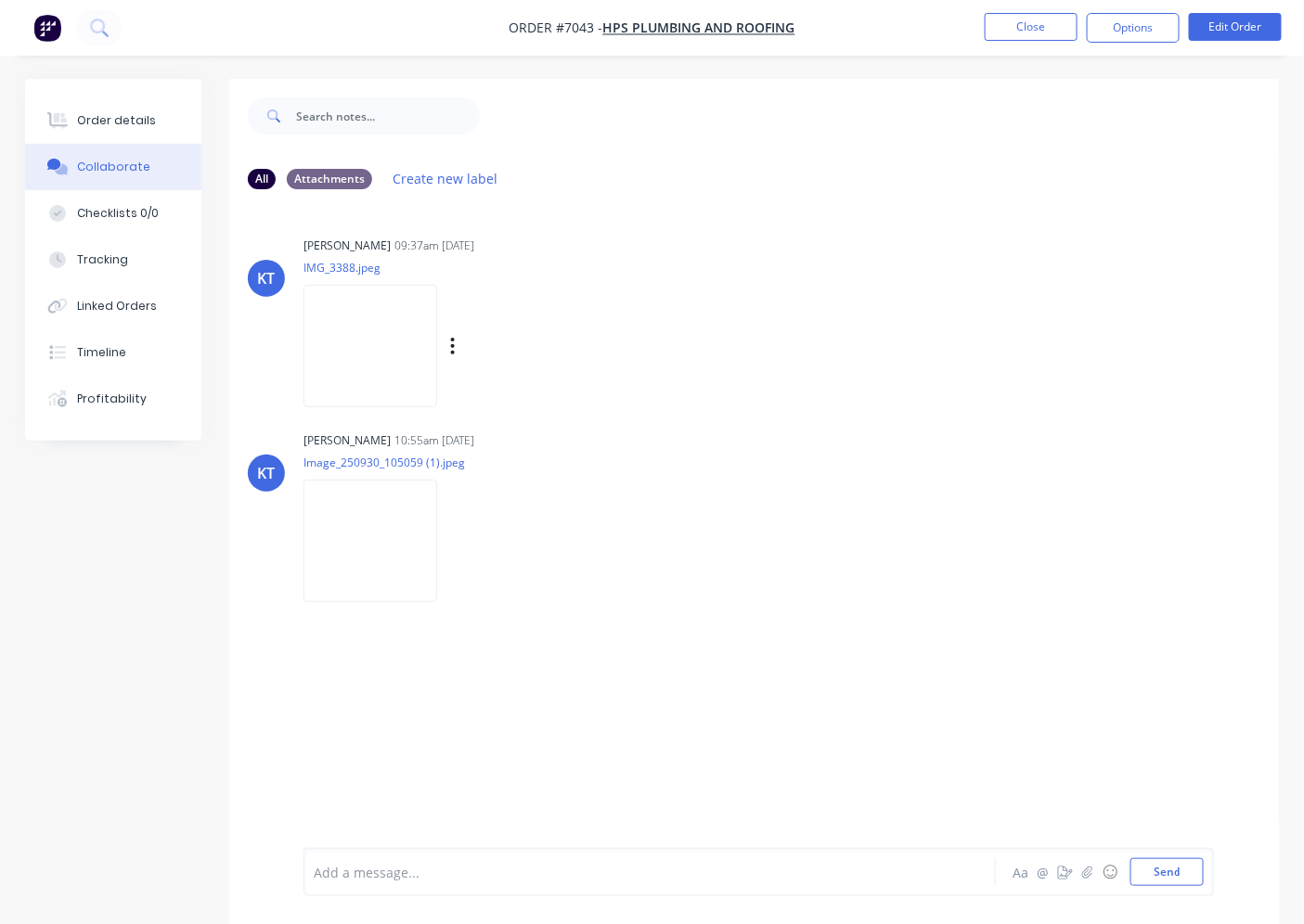
click at [349, 356] on img at bounding box center [370, 345] width 134 height 121
click at [385, 566] on img at bounding box center [370, 540] width 134 height 121
